Goal: Information Seeking & Learning: Learn about a topic

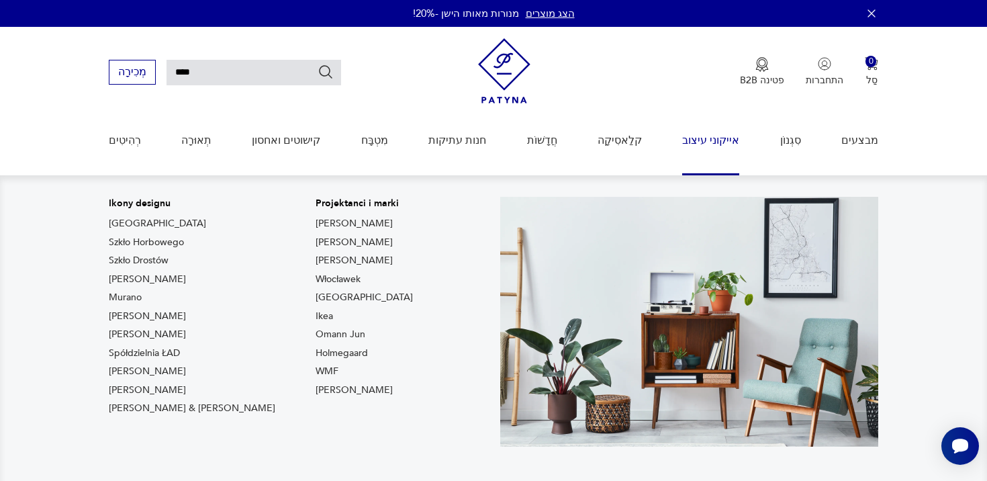
click at [713, 138] on font "אייקוני עיצוב" at bounding box center [710, 140] width 57 height 15
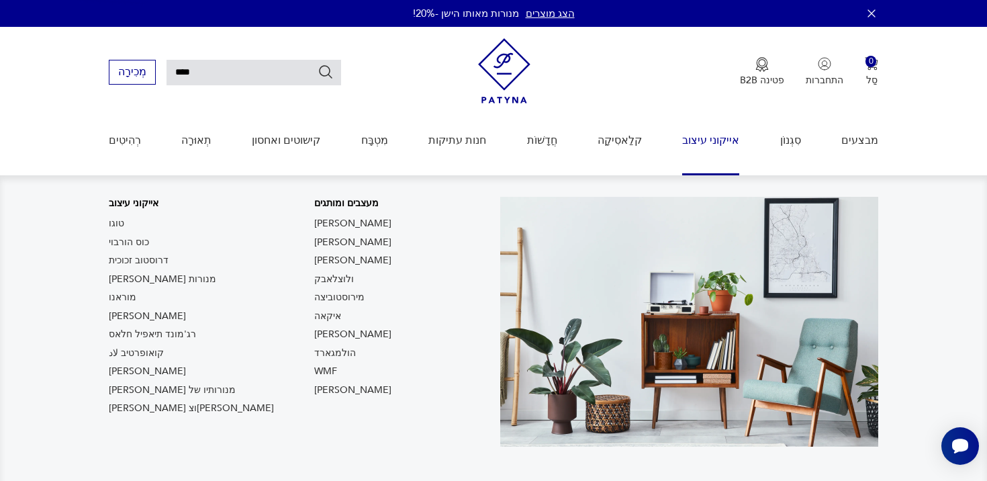
click at [707, 144] on font "אייקוני עיצוב" at bounding box center [710, 140] width 57 height 15
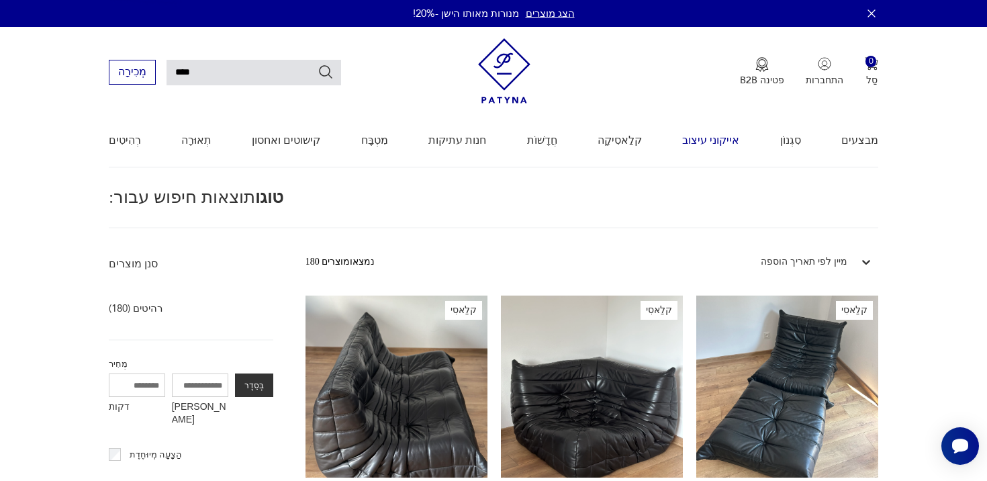
click at [713, 144] on font "אייקוני עיצוב" at bounding box center [710, 140] width 57 height 15
click at [125, 309] on font "רהיטים (180)" at bounding box center [136, 308] width 54 height 13
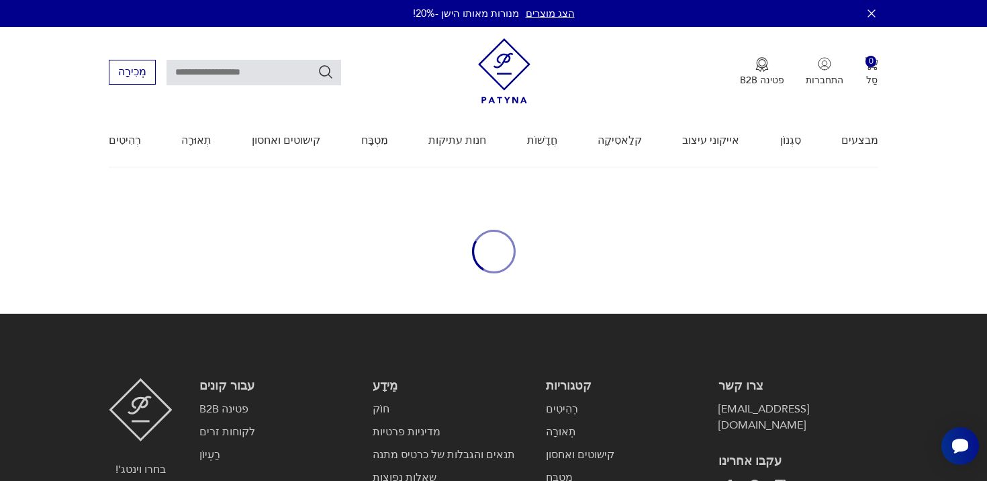
type input "****"
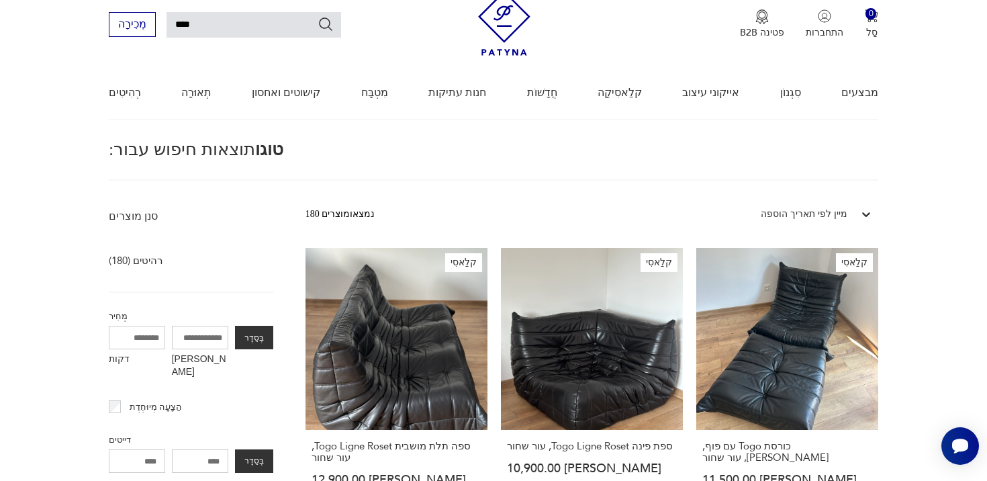
scroll to position [50, 0]
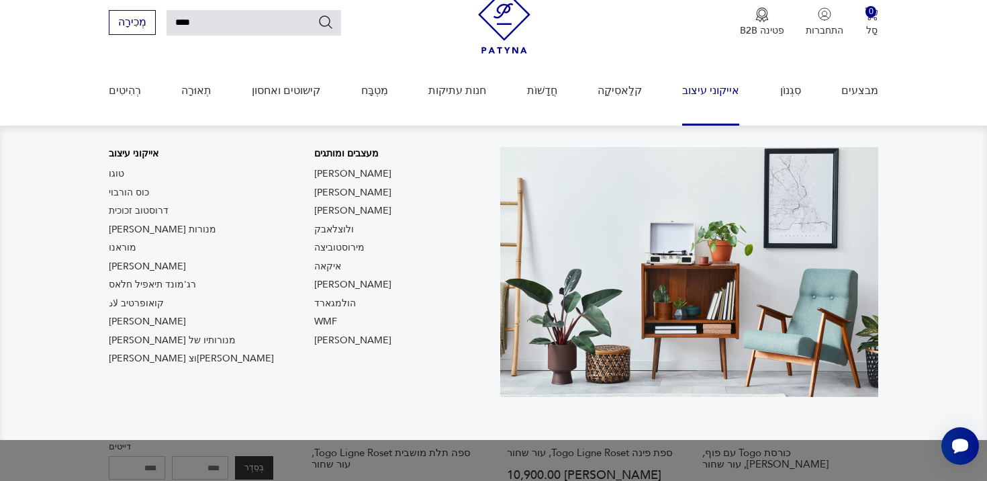
click at [725, 85] on font "אייקוני עיצוב" at bounding box center [710, 90] width 57 height 15
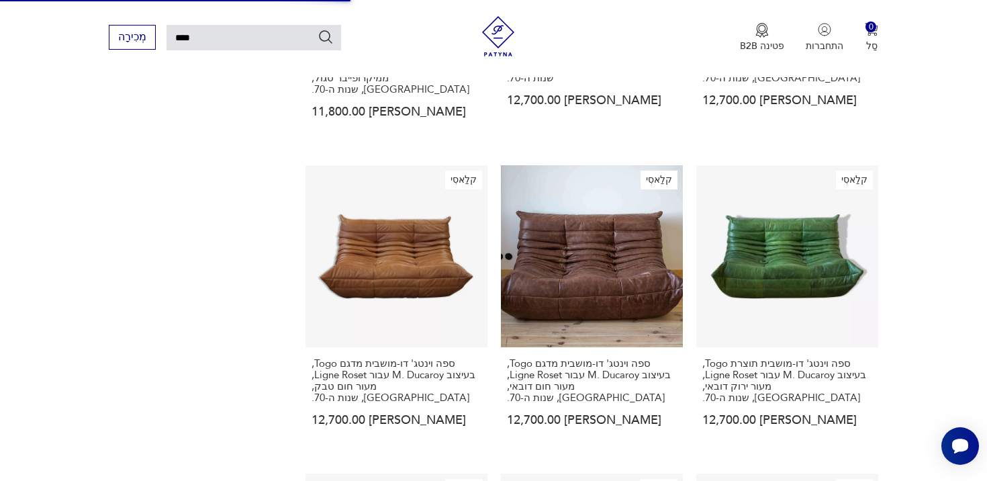
scroll to position [1062, 0]
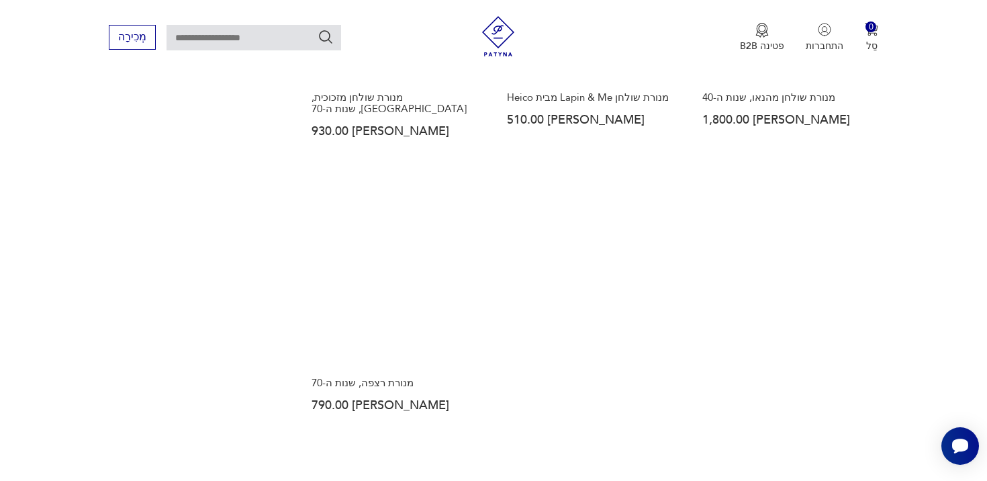
scroll to position [1835, 0]
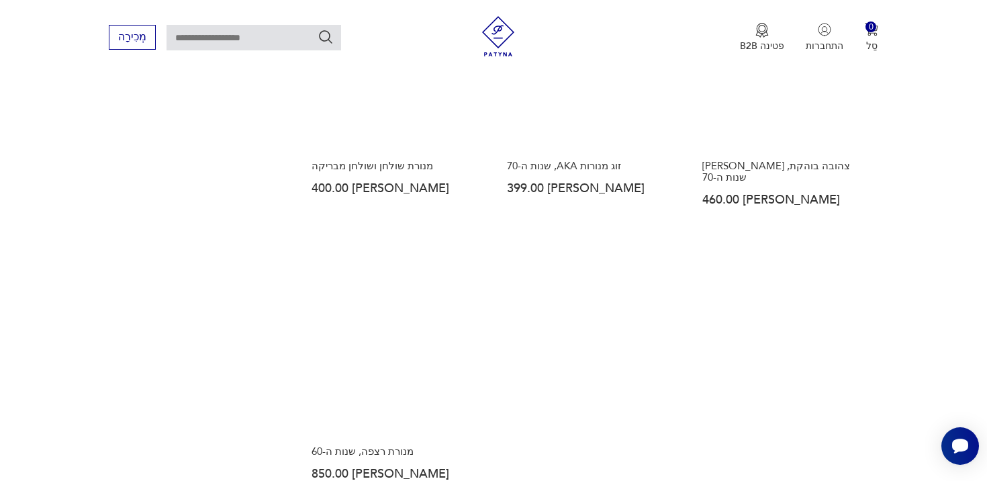
scroll to position [1968, 0]
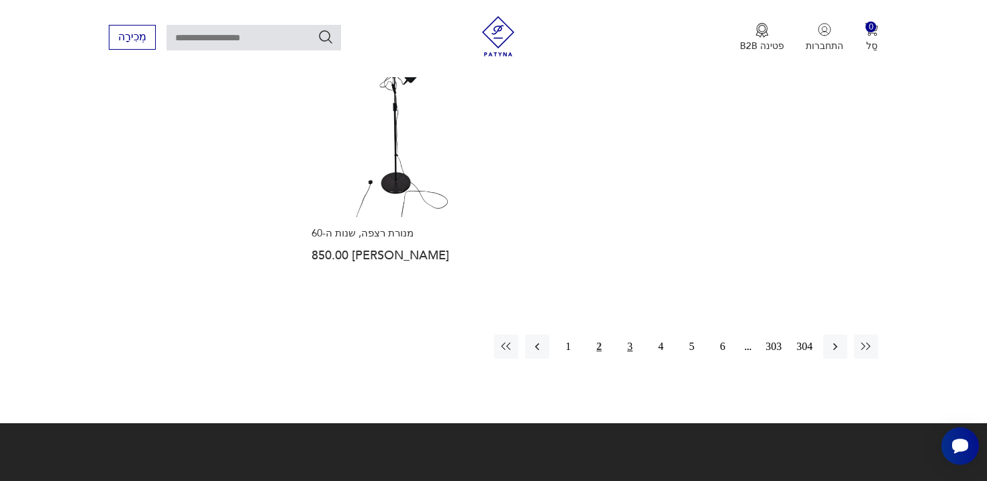
click at [635, 334] on button "3" at bounding box center [630, 346] width 24 height 24
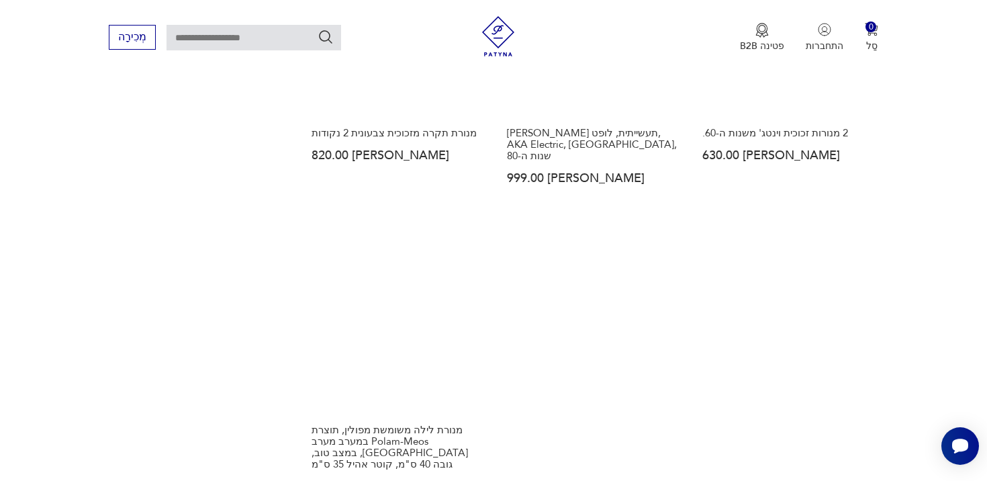
scroll to position [1966, 0]
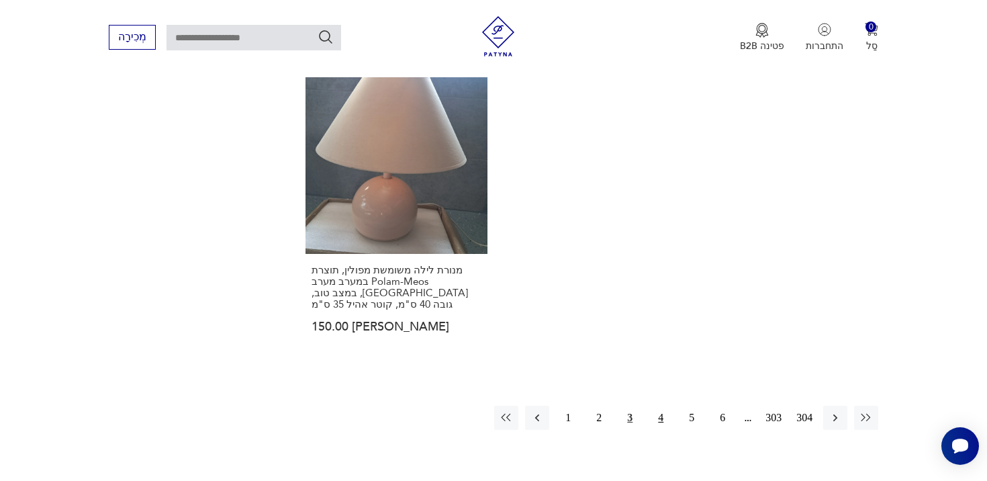
click at [655, 406] on button "4" at bounding box center [661, 418] width 24 height 24
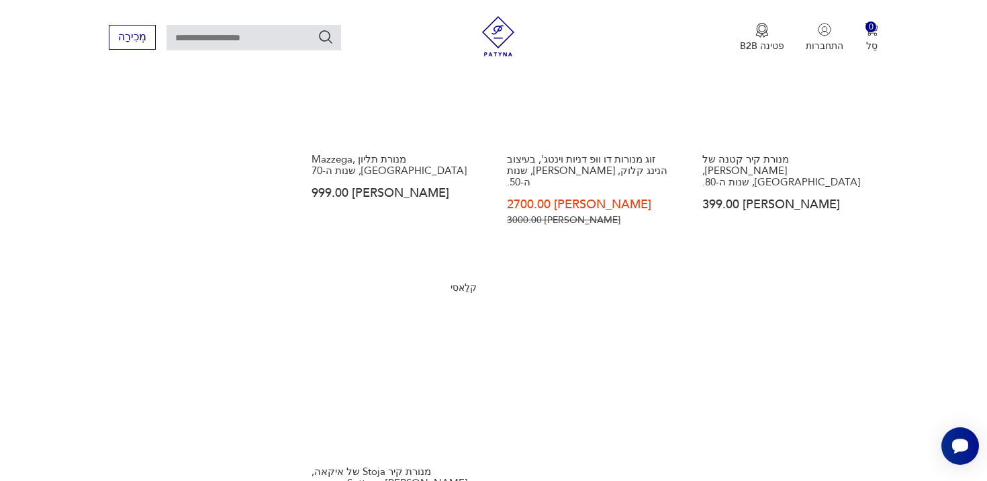
scroll to position [1967, 0]
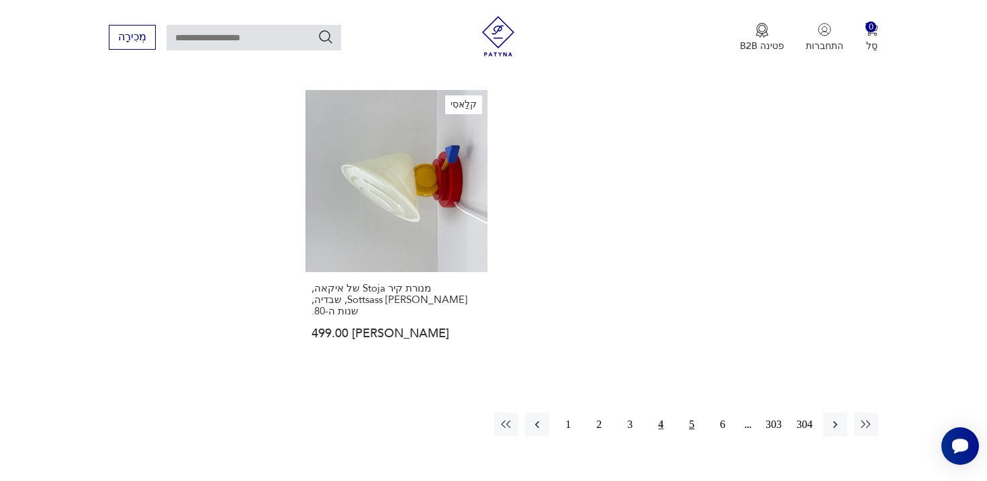
click at [685, 412] on button "5" at bounding box center [692, 424] width 24 height 24
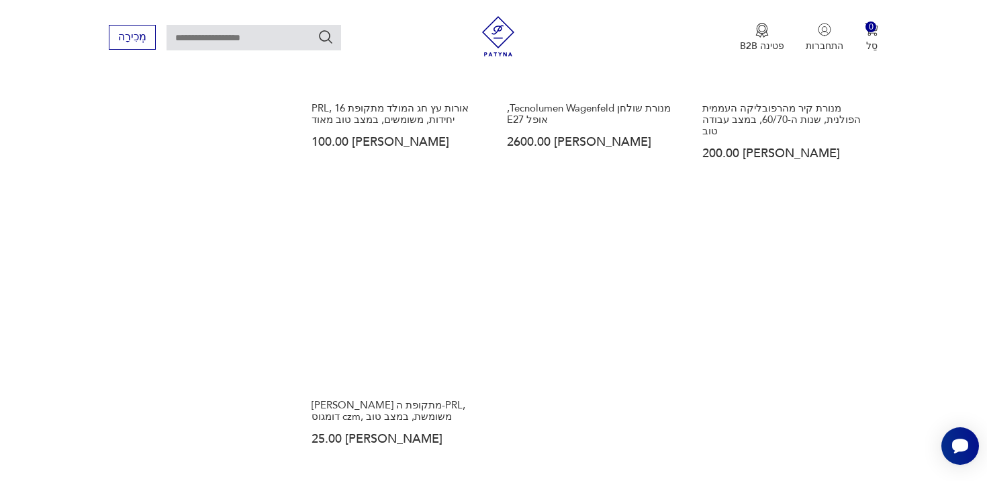
scroll to position [1944, 0]
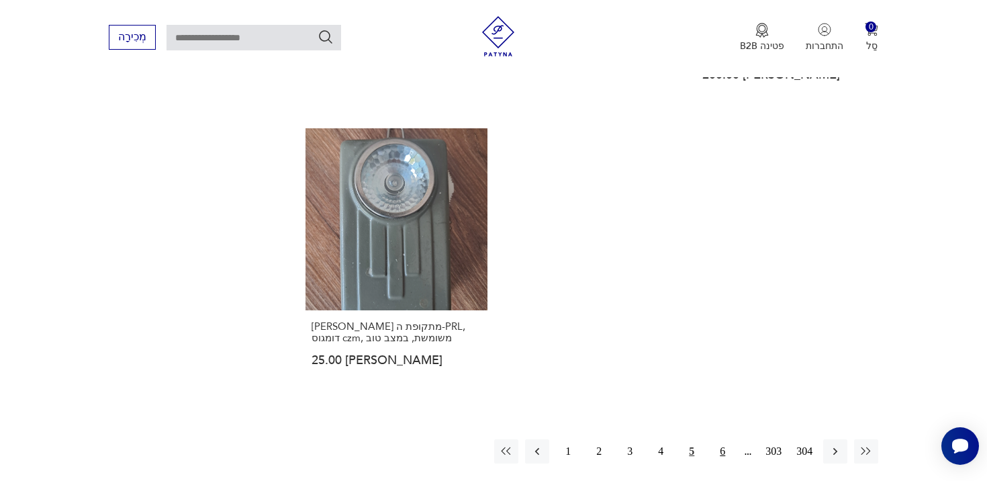
click at [723, 445] on font "6" at bounding box center [722, 450] width 5 height 11
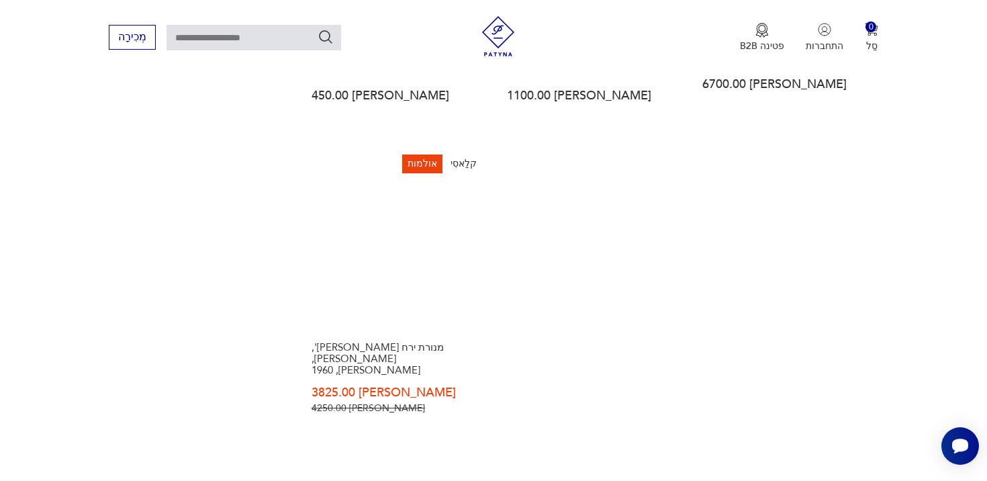
scroll to position [1975, 0]
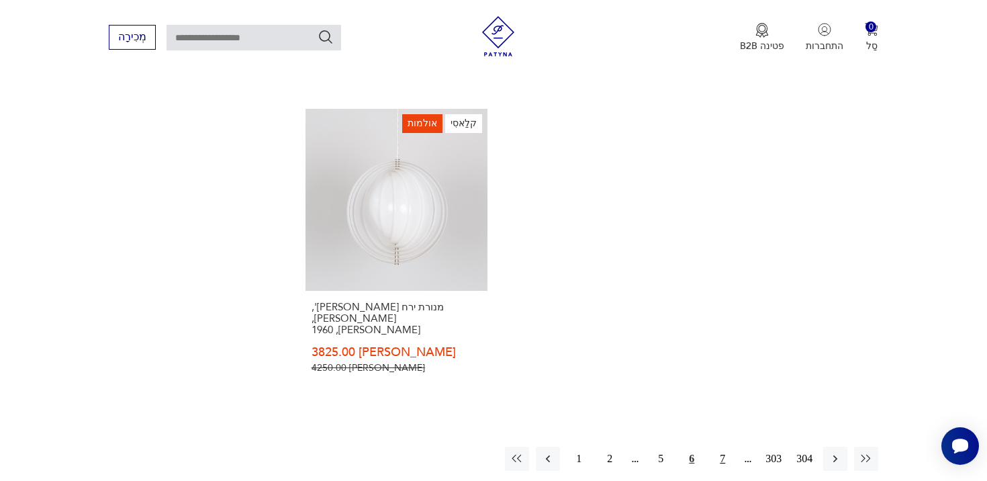
click at [720, 453] on font "7" at bounding box center [722, 458] width 5 height 11
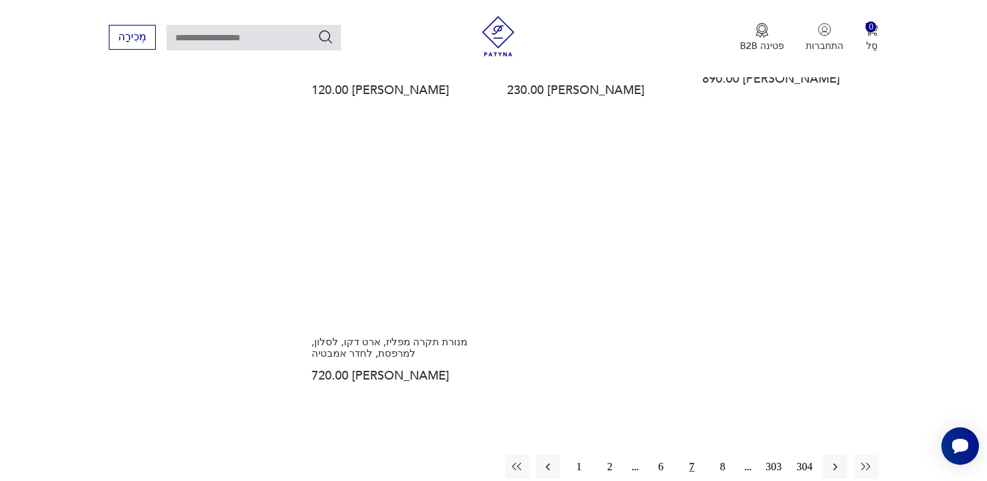
scroll to position [1943, 0]
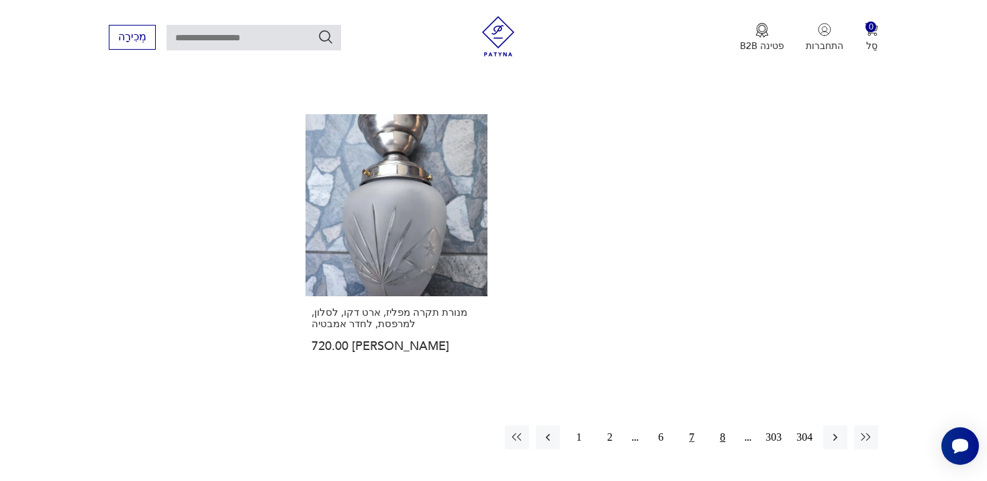
click at [714, 425] on button "8" at bounding box center [723, 437] width 24 height 24
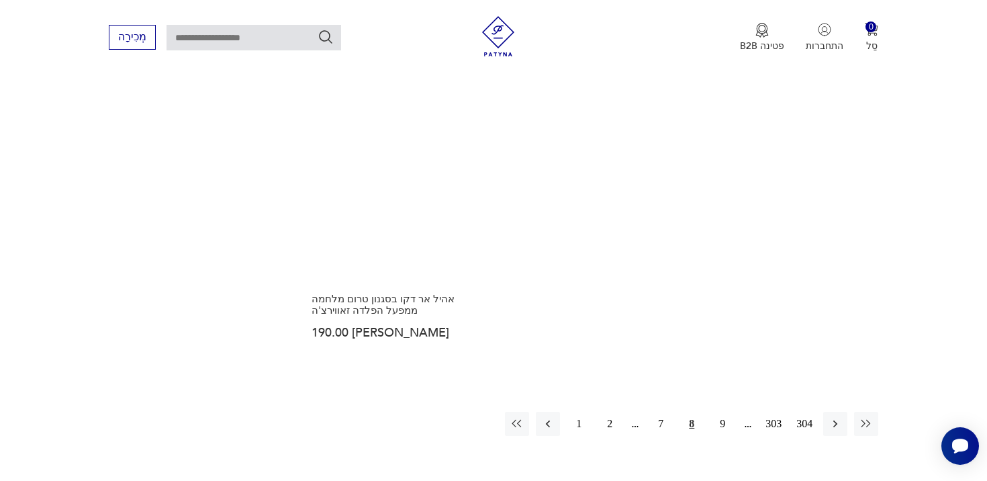
scroll to position [1977, 0]
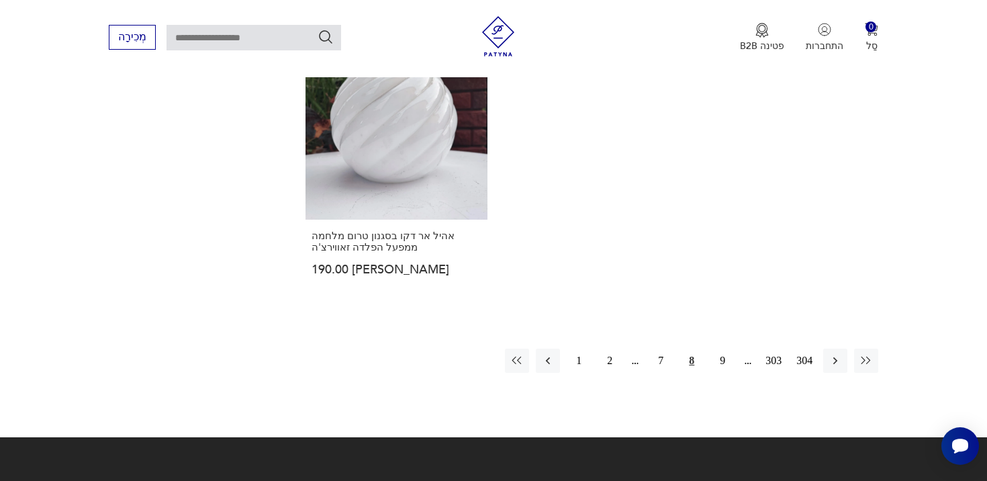
click at [708, 349] on div "1 2 7 8 9 303 304" at bounding box center [691, 361] width 373 height 24
click at [717, 349] on button "9" at bounding box center [723, 361] width 24 height 24
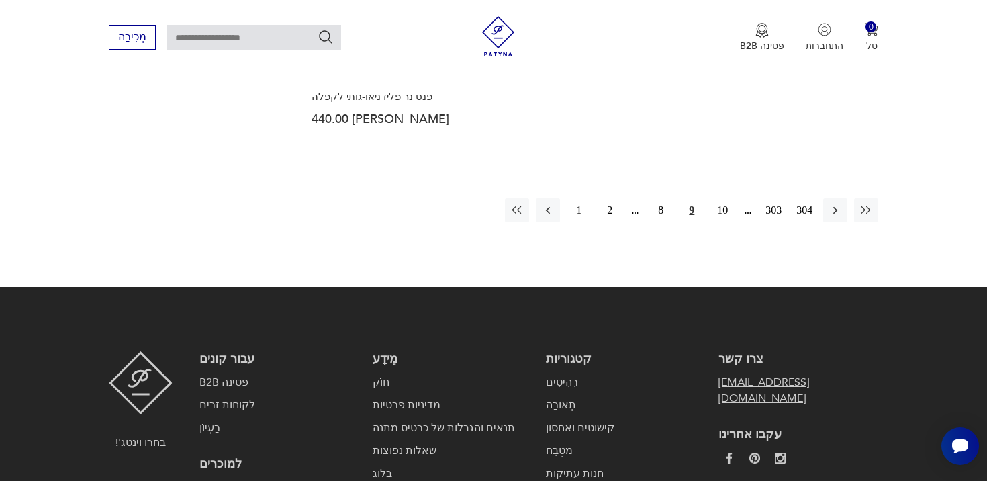
scroll to position [2130, 0]
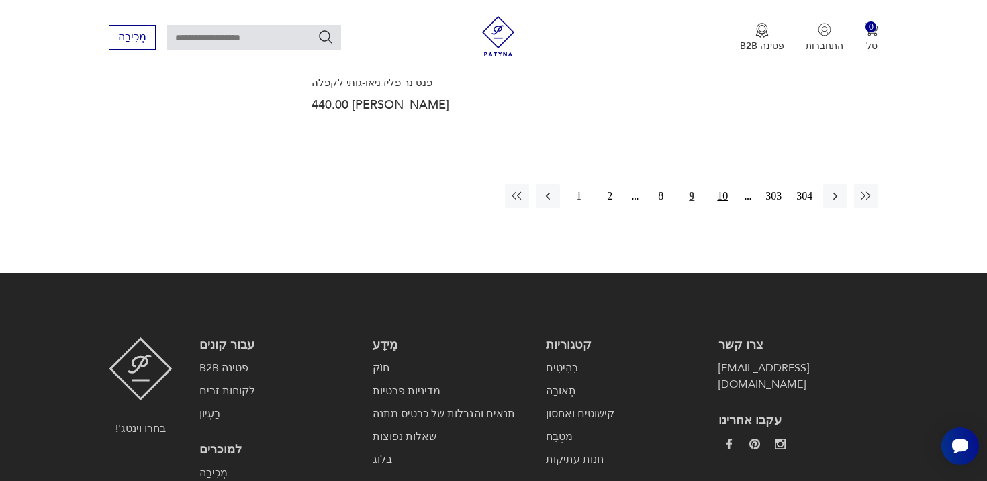
click at [722, 190] on font "10" at bounding box center [722, 195] width 11 height 11
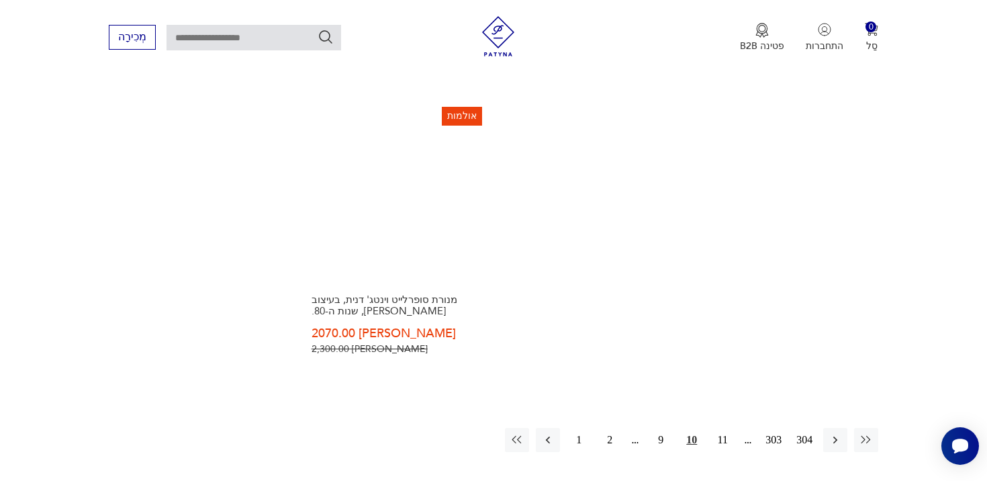
scroll to position [2089, 0]
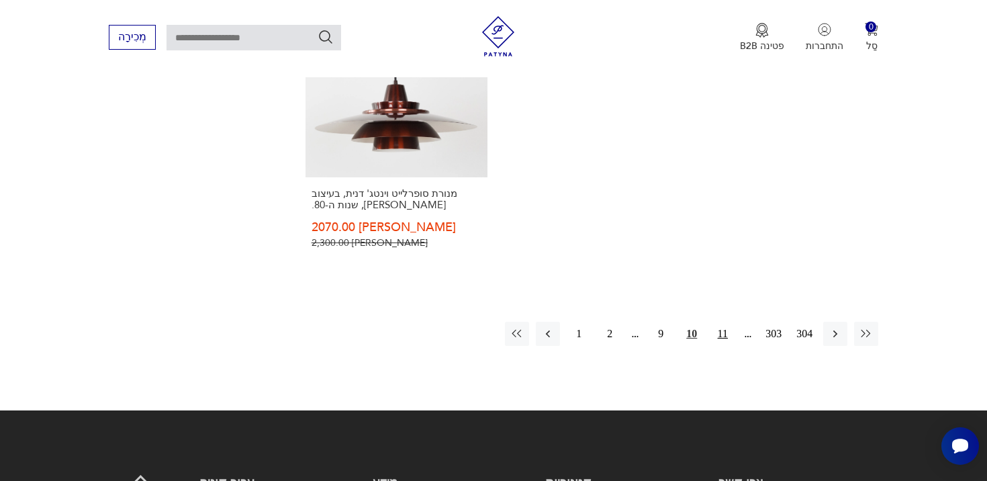
click at [723, 322] on button "11" at bounding box center [723, 334] width 24 height 24
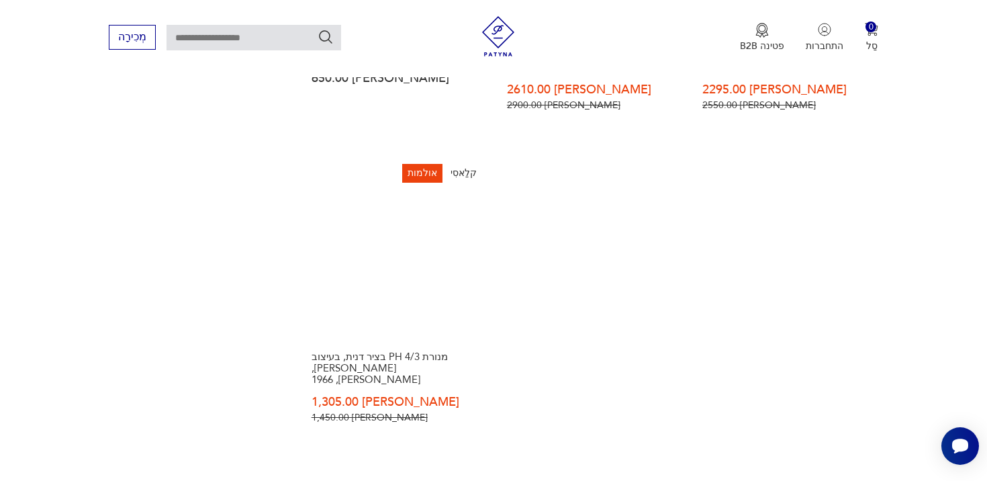
scroll to position [1996, 0]
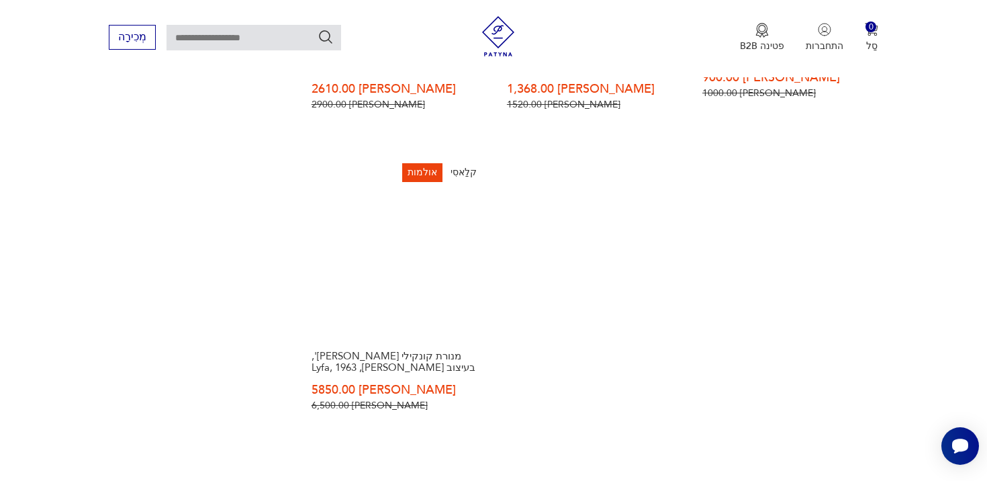
scroll to position [1954, 0]
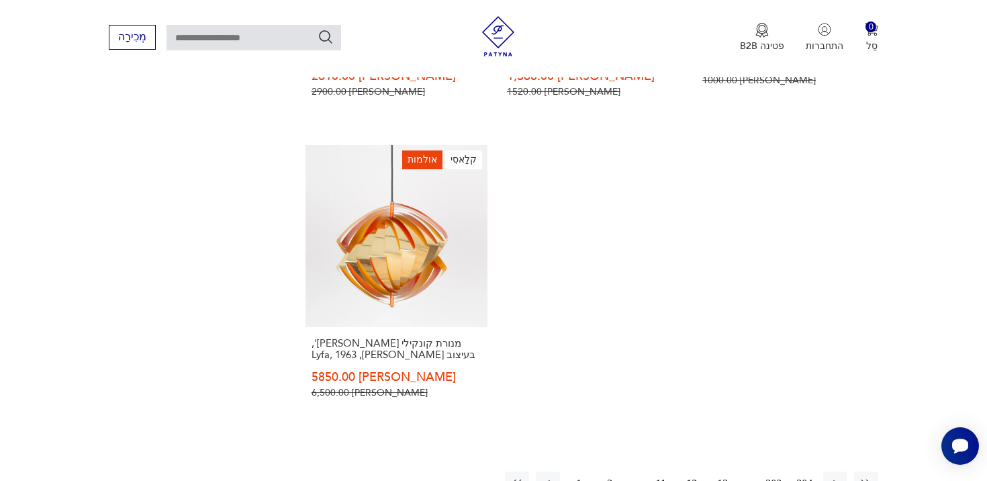
click at [719, 477] on font "13" at bounding box center [722, 482] width 11 height 11
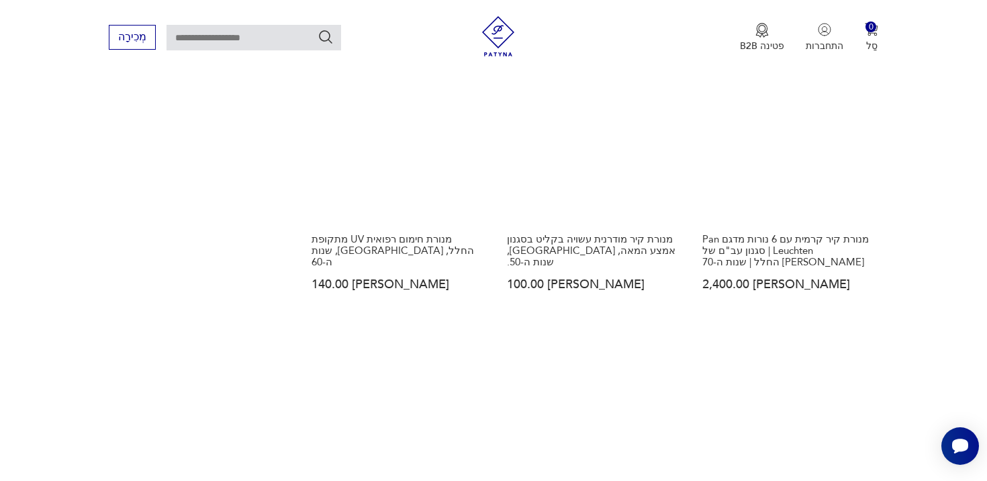
scroll to position [2096, 0]
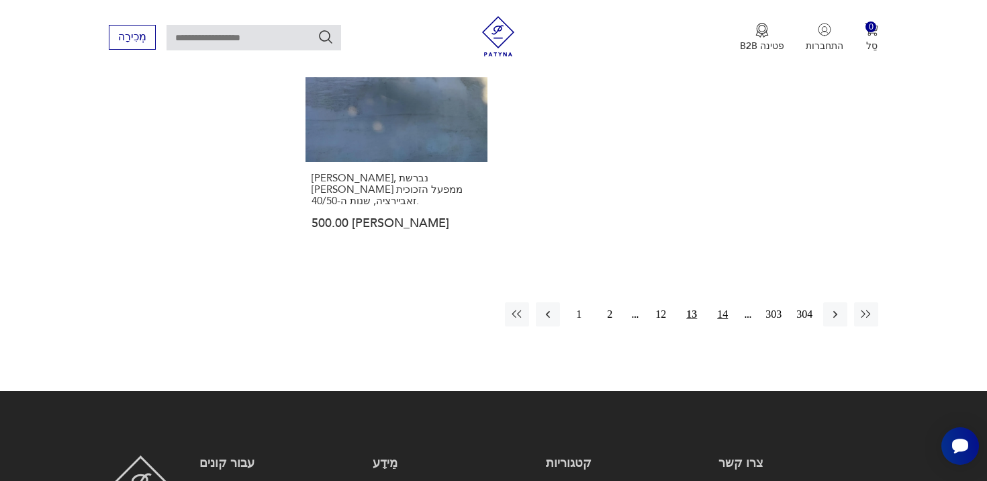
click at [729, 302] on button "14" at bounding box center [723, 314] width 24 height 24
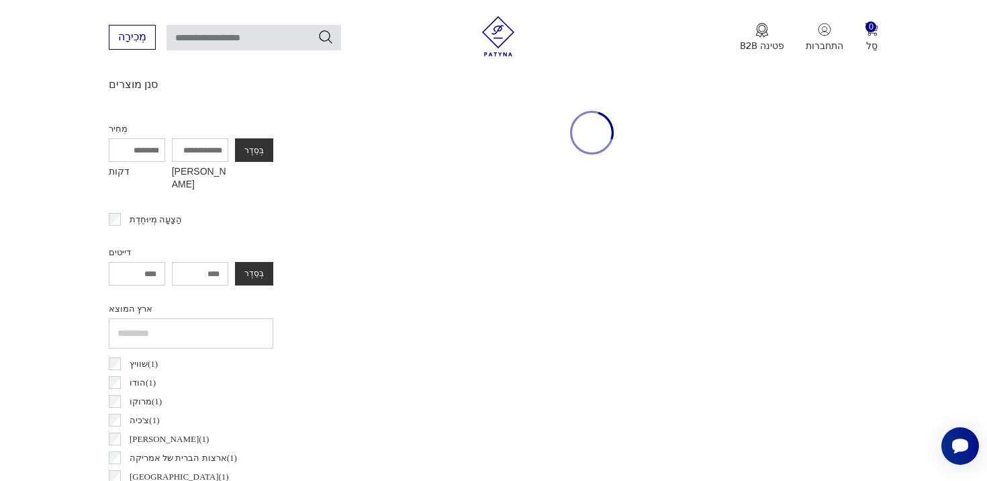
scroll to position [316, 0]
